Goal: Task Accomplishment & Management: Manage account settings

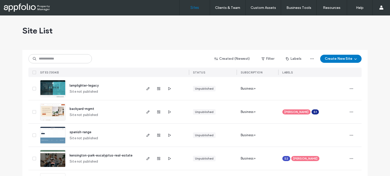
click at [75, 66] on div "Created (Newest) Filter Labels Create New Site SITES (13043) STATUS SUBSCRIPTIO…" at bounding box center [194, 63] width 333 height 27
click at [76, 62] on input at bounding box center [59, 58] width 63 height 9
paste input "**********"
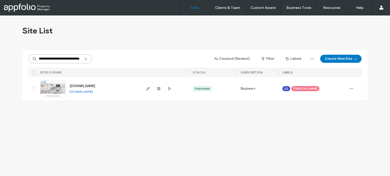
type input "**********"
drag, startPoint x: 72, startPoint y: 86, endPoint x: 61, endPoint y: 86, distance: 11.2
click at [61, 86] on link at bounding box center [52, 88] width 25 height 17
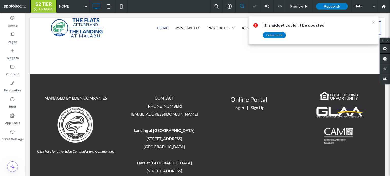
click at [373, 22] on icon at bounding box center [373, 22] width 4 height 4
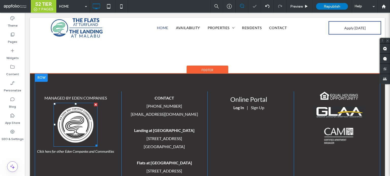
click at [69, 103] on img at bounding box center [76, 125] width 44 height 44
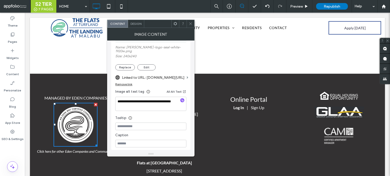
scroll to position [93, 0]
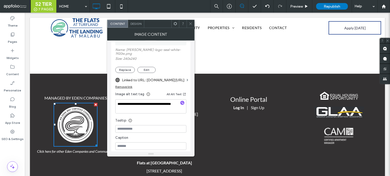
click at [163, 77] on label "Linked to URL: www.edencompanies.com/rent-with-us" at bounding box center [153, 80] width 63 height 9
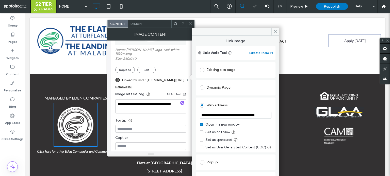
scroll to position [0, 14]
drag, startPoint x: 268, startPoint y: 127, endPoint x: 303, endPoint y: 113, distance: 38.6
type input "**********"
click at [278, 31] on span at bounding box center [275, 32] width 8 height 8
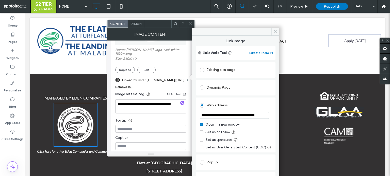
scroll to position [0, 0]
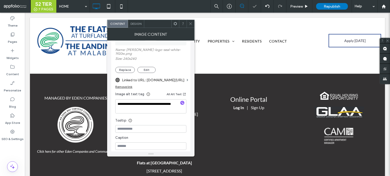
drag, startPoint x: 190, startPoint y: 21, endPoint x: 174, endPoint y: 9, distance: 20.4
click at [190, 21] on span at bounding box center [191, 24] width 4 height 8
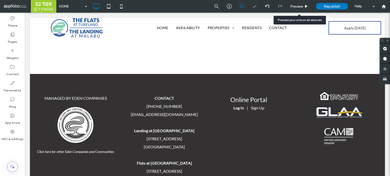
scroll to position [884, 0]
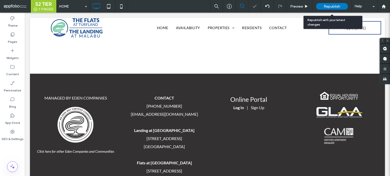
click at [324, 6] on span "Republish" at bounding box center [332, 6] width 17 height 4
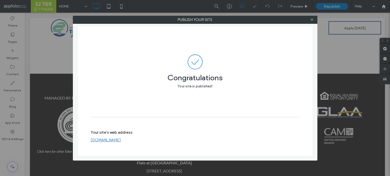
click at [121, 139] on link "www.landingatmalabu.com" at bounding box center [106, 140] width 30 height 5
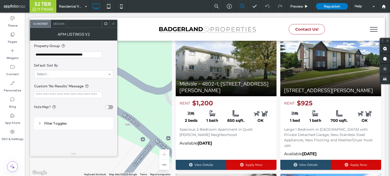
scroll to position [51, 0]
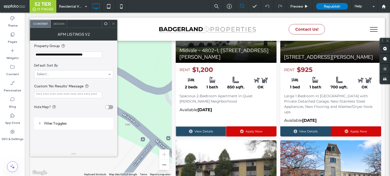
click at [189, 130] on icon "View details for Midvale - 4802-1, 4802 Burma Rd., McFarland, WI 53558" at bounding box center [191, 132] width 4 height 4
click at [112, 24] on icon at bounding box center [113, 24] width 4 height 4
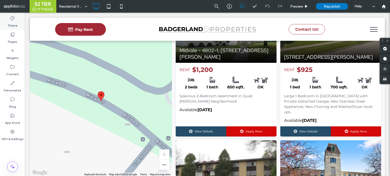
click at [19, 23] on div "Theme" at bounding box center [12, 22] width 25 height 16
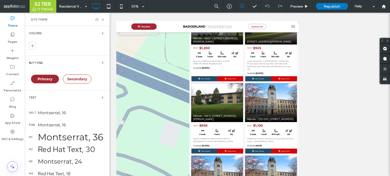
click at [100, 66] on span "button" at bounding box center [103, 63] width 6 height 6
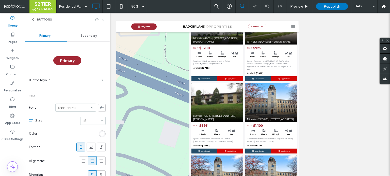
click at [102, 82] on span at bounding box center [103, 80] width 2 height 3
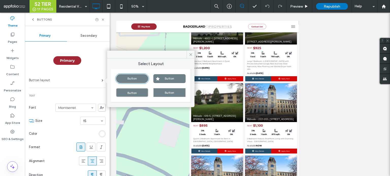
click at [91, 80] on label "Button layout" at bounding box center [65, 80] width 73 height 10
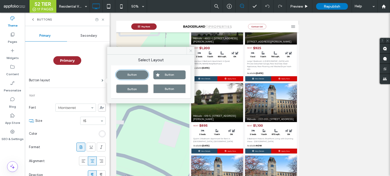
click at [189, 47] on span at bounding box center [191, 51] width 8 height 8
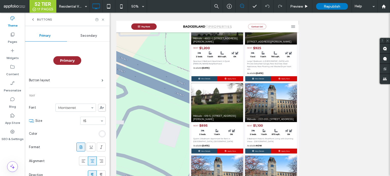
click at [103, 18] on div "Buttons" at bounding box center [67, 20] width 73 height 4
click at [103, 18] on icon at bounding box center [103, 20] width 4 height 4
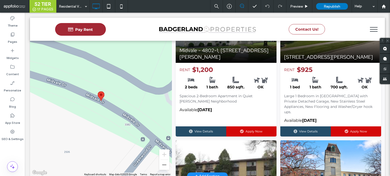
click at [228, 103] on span at bounding box center [207, 95] width 355 height 164
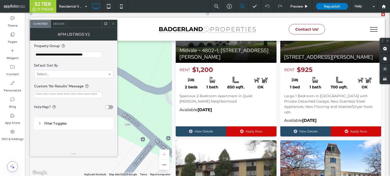
click at [58, 24] on span "Design" at bounding box center [58, 24] width 11 height 4
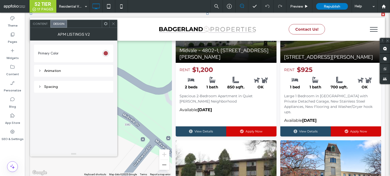
click at [108, 54] on div "#a32835" at bounding box center [106, 53] width 4 height 4
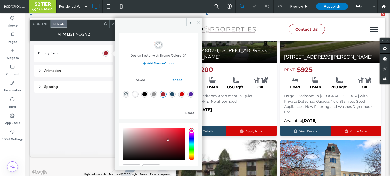
click at [199, 18] on span at bounding box center [198, 22] width 8 height 8
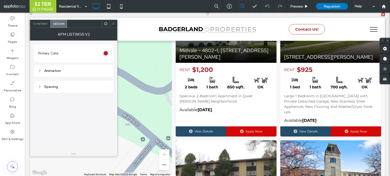
click at [116, 23] on div at bounding box center [113, 24] width 8 height 8
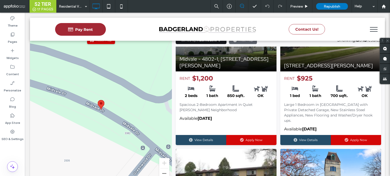
scroll to position [0, 0]
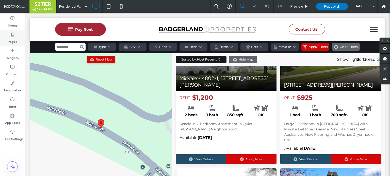
click at [18, 35] on div "Pages" at bounding box center [12, 38] width 25 height 16
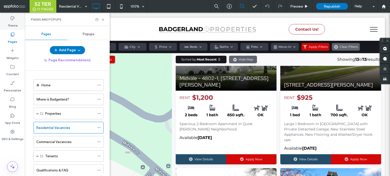
click at [20, 25] on div "Theme" at bounding box center [12, 22] width 25 height 16
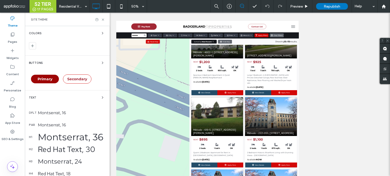
click at [53, 79] on div "Primary" at bounding box center [45, 79] width 28 height 9
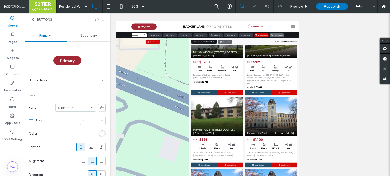
click at [72, 63] on div "Primary" at bounding box center [67, 60] width 28 height 9
click at [72, 62] on span "Primary" at bounding box center [67, 60] width 15 height 5
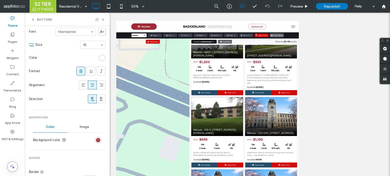
scroll to position [127, 0]
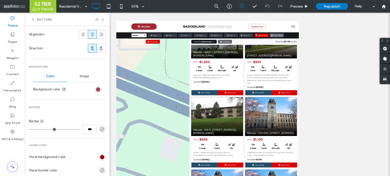
click at [96, 91] on div "rgb(163, 40, 53)" at bounding box center [98, 90] width 4 height 4
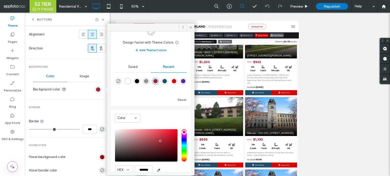
scroll to position [40, 0]
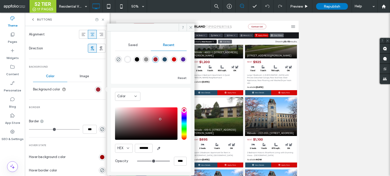
click at [167, 60] on div "rgba(36, 77, 105, 1)" at bounding box center [164, 59] width 4 height 4
type input "*******"
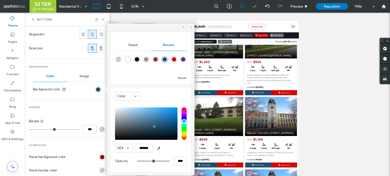
click at [190, 28] on icon at bounding box center [191, 28] width 4 height 4
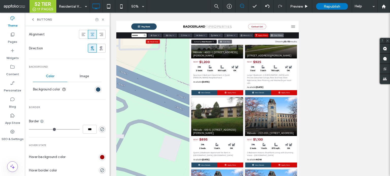
click at [95, 91] on div "rgb(36, 77, 105)" at bounding box center [98, 89] width 7 height 7
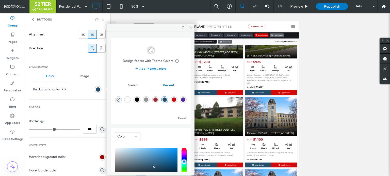
click at [158, 99] on div "rgba(163, 40, 53, 1)" at bounding box center [155, 100] width 4 height 4
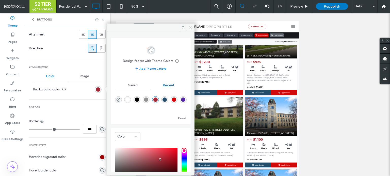
type input "*******"
click at [190, 28] on icon at bounding box center [191, 28] width 4 height 4
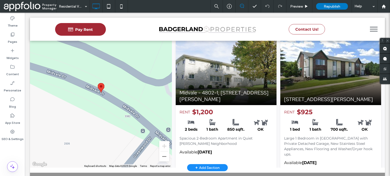
scroll to position [76, 0]
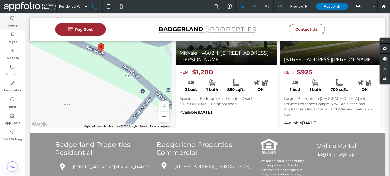
click at [19, 23] on div "Theme" at bounding box center [12, 22] width 25 height 16
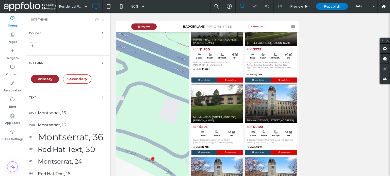
click at [36, 50] on div at bounding box center [67, 46] width 77 height 9
click at [36, 48] on div at bounding box center [32, 45] width 7 height 7
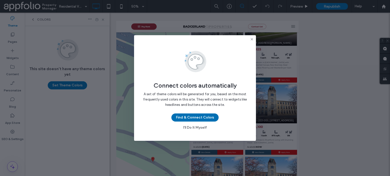
click at [201, 115] on button "Find & Connect Colors" at bounding box center [194, 118] width 47 height 8
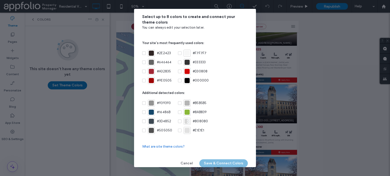
scroll to position [0, 0]
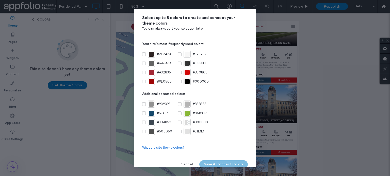
click at [144, 53] on span at bounding box center [144, 55] width 4 height 4
click at [183, 54] on label "#F7F7F7" at bounding box center [192, 54] width 28 height 7
click at [146, 63] on label "#646464" at bounding box center [156, 63] width 29 height 7
click at [178, 63] on span at bounding box center [180, 64] width 4 height 4
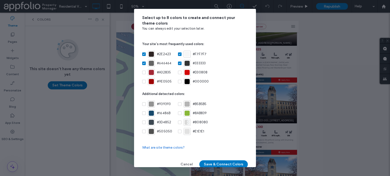
click at [147, 71] on label "#A32835" at bounding box center [156, 72] width 29 height 7
click at [175, 73] on div "#A32835" at bounding box center [160, 72] width 36 height 7
click at [178, 73] on span at bounding box center [180, 73] width 4 height 4
click at [143, 81] on icon at bounding box center [144, 82] width 2 height 2
click at [182, 80] on label "#000000" at bounding box center [193, 81] width 31 height 7
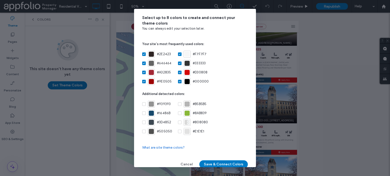
click at [142, 107] on div "Select up to 8 colors to create and connect your theme colors You can always ed…" at bounding box center [195, 83] width 122 height 148
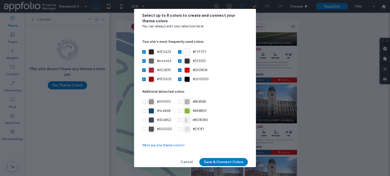
scroll to position [5, 0]
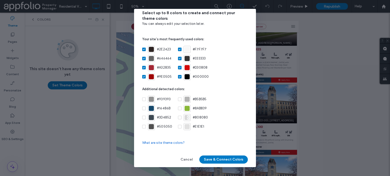
click at [143, 99] on icon at bounding box center [144, 100] width 2 height 2
click at [186, 160] on button "Cancel" at bounding box center [187, 160] width 22 height 8
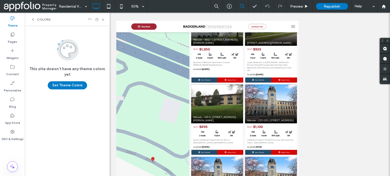
click at [36, 18] on div "Colors" at bounding box center [41, 20] width 20 height 4
